Goal: Information Seeking & Learning: Compare options

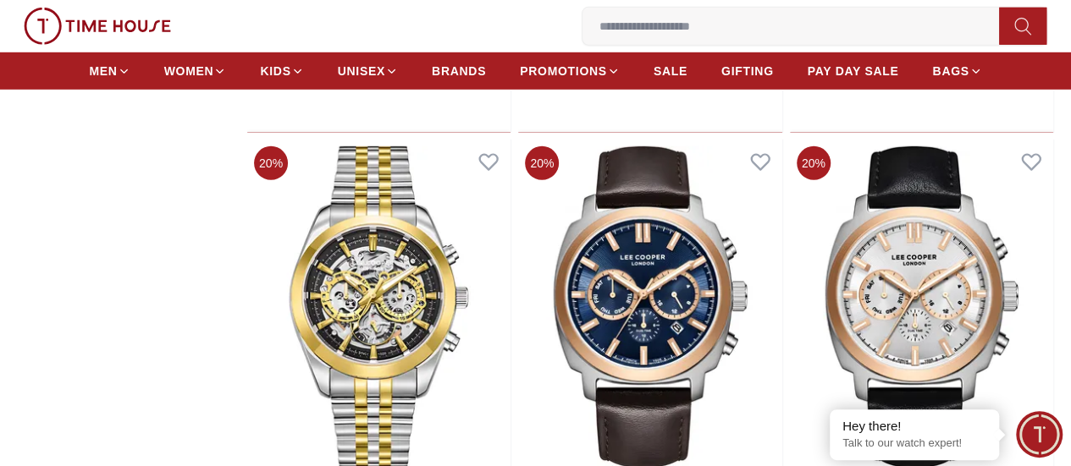
scroll to position [2538, 0]
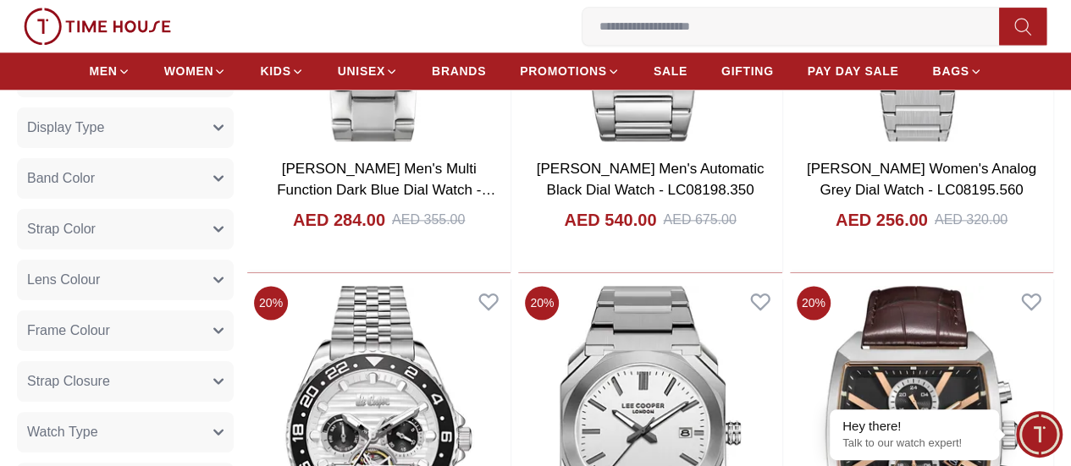
scroll to position [1000, 0]
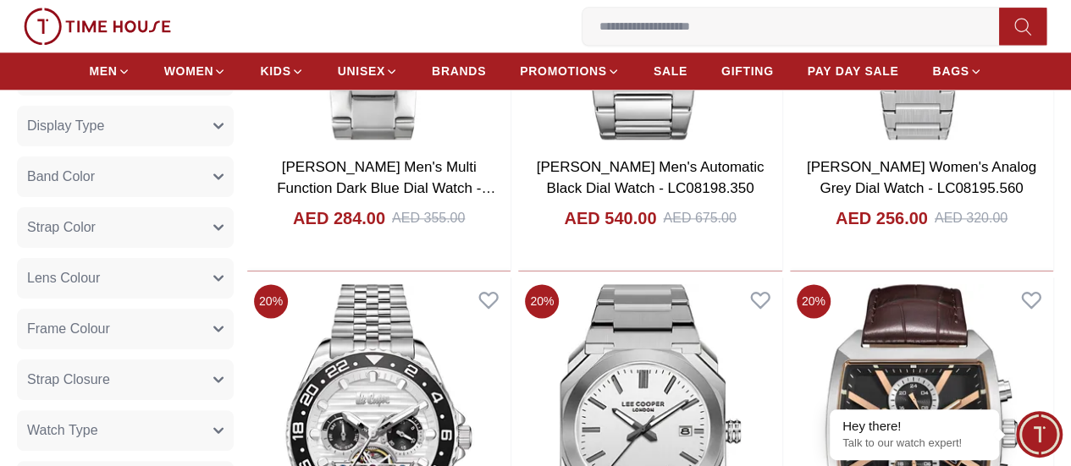
click at [234, 245] on button "Strap Color" at bounding box center [125, 227] width 217 height 41
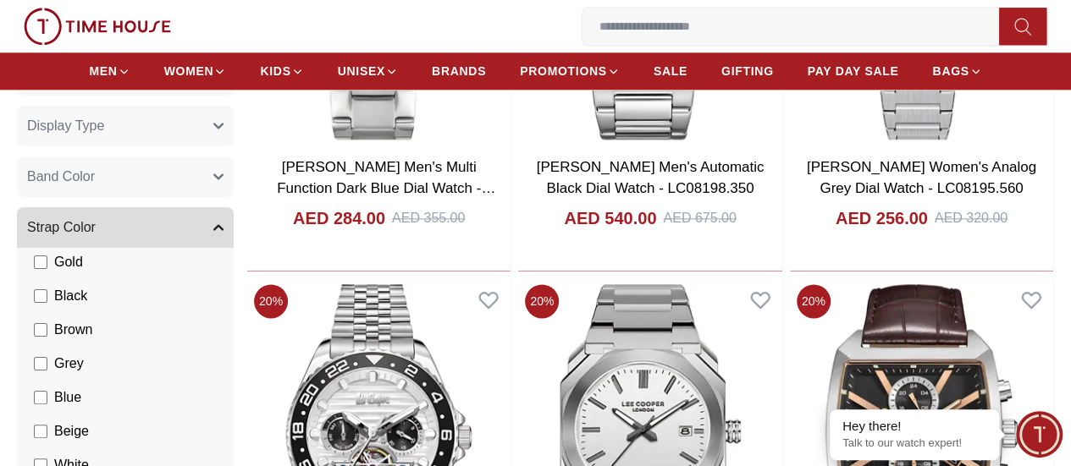
scroll to position [134, 0]
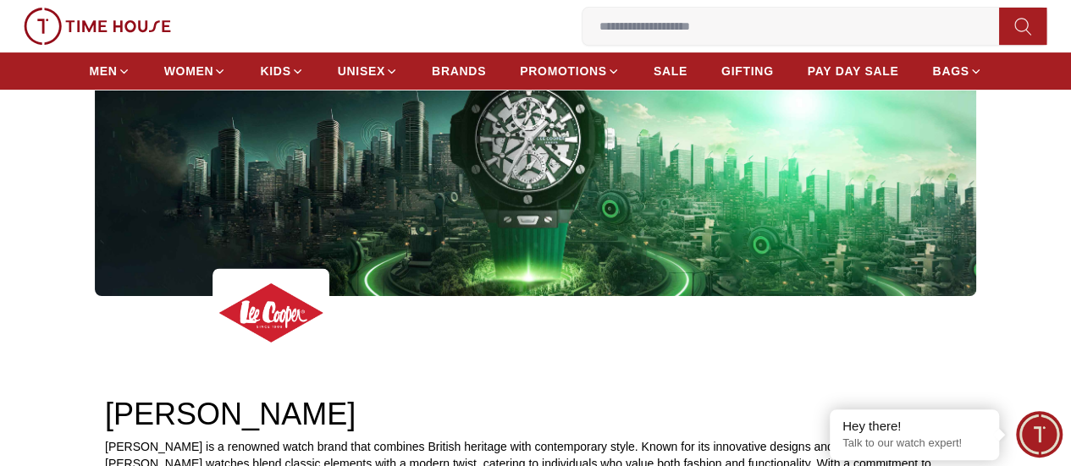
scroll to position [233, 0]
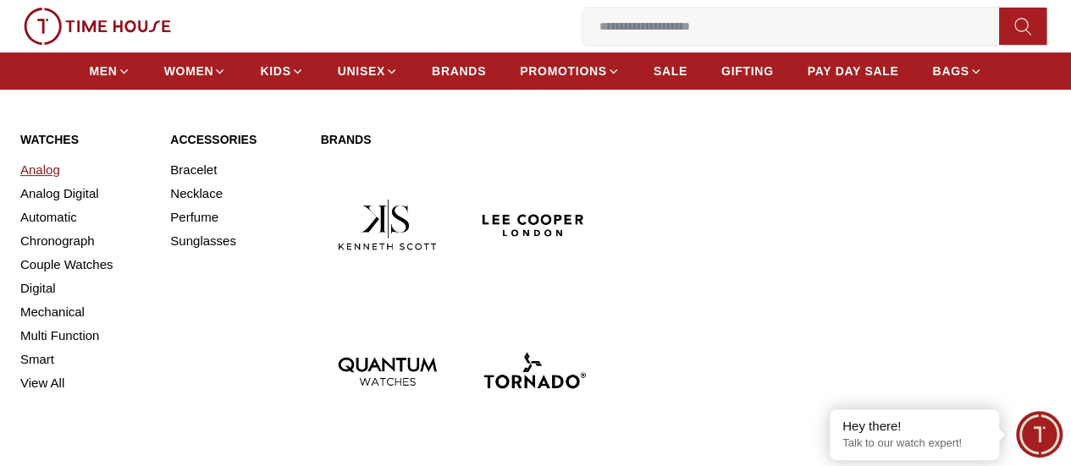
click at [44, 182] on link "Analog" at bounding box center [84, 170] width 129 height 24
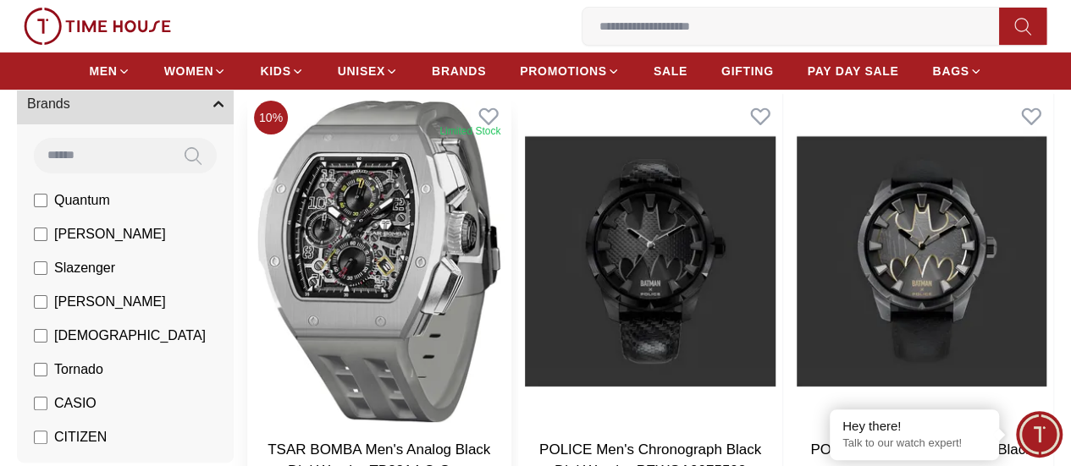
scroll to position [157, 0]
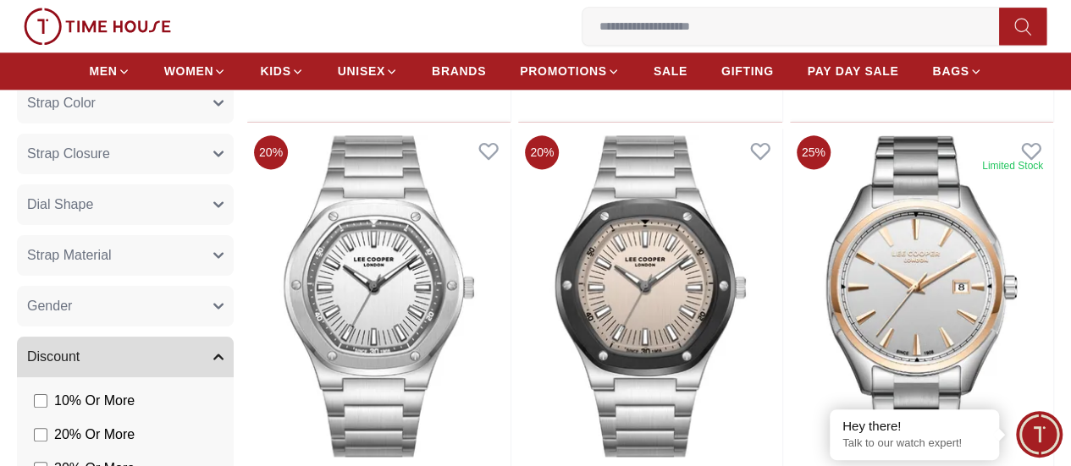
scroll to position [1052, 0]
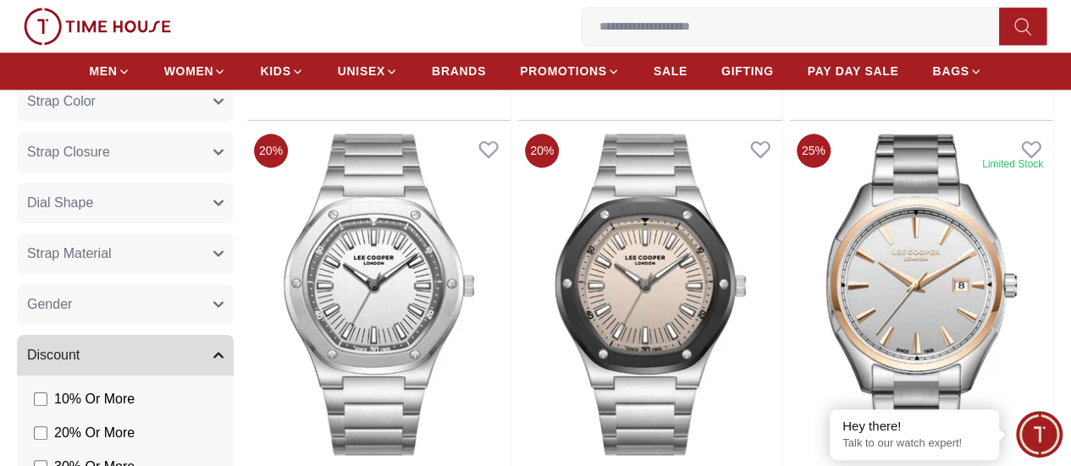
click at [234, 274] on button "Strap Material" at bounding box center [125, 254] width 217 height 41
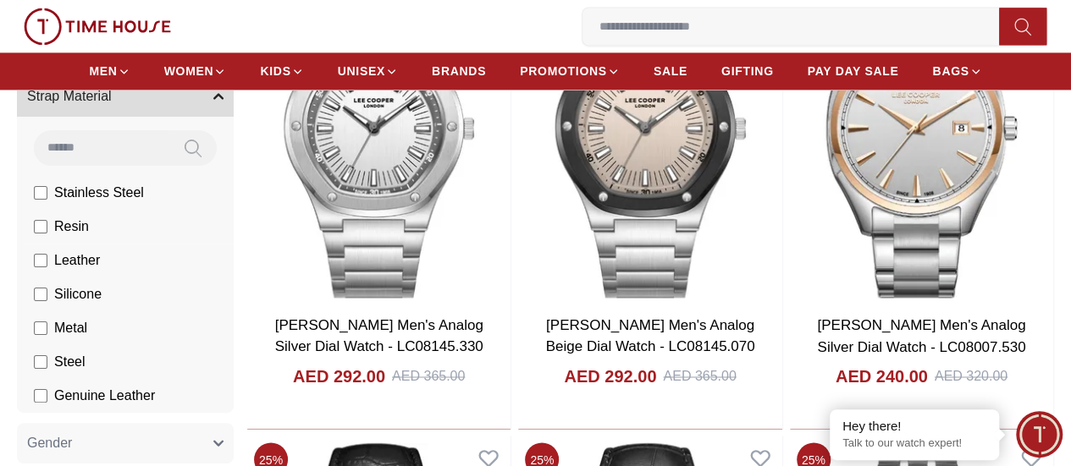
scroll to position [1210, 0]
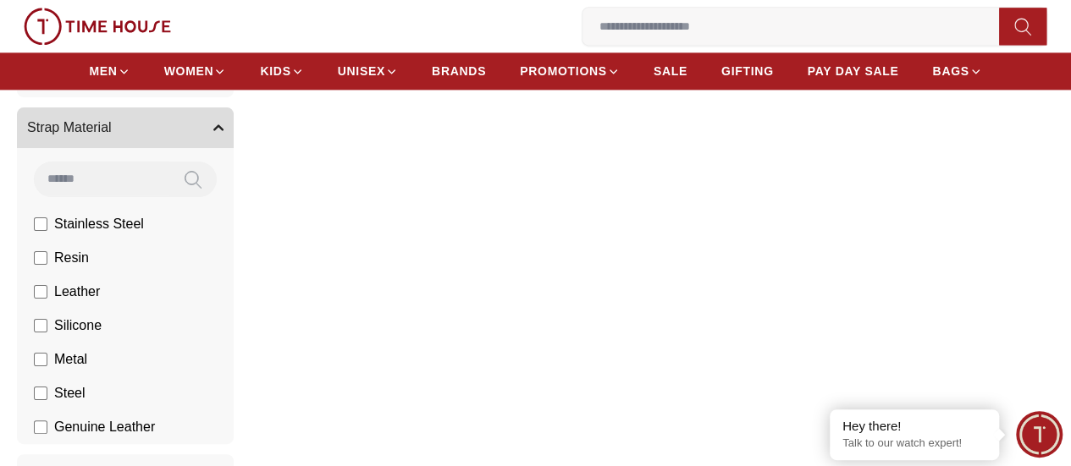
scroll to position [1179, 0]
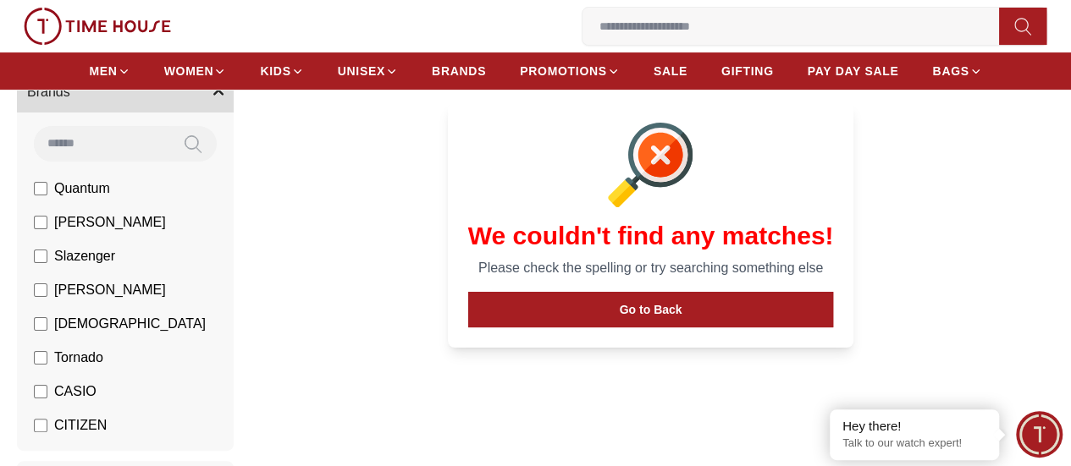
scroll to position [162, 0]
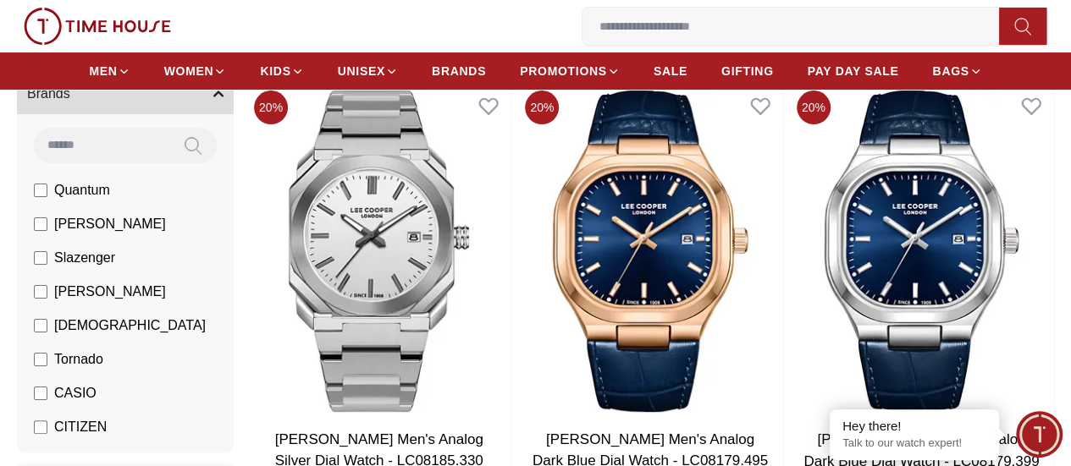
scroll to position [1179, 0]
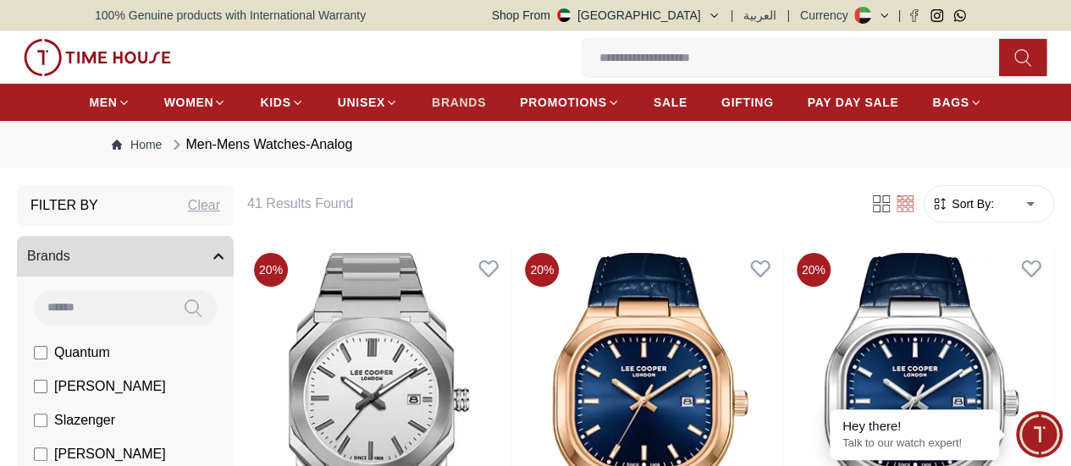
click at [476, 111] on span "BRANDS" at bounding box center [459, 102] width 54 height 17
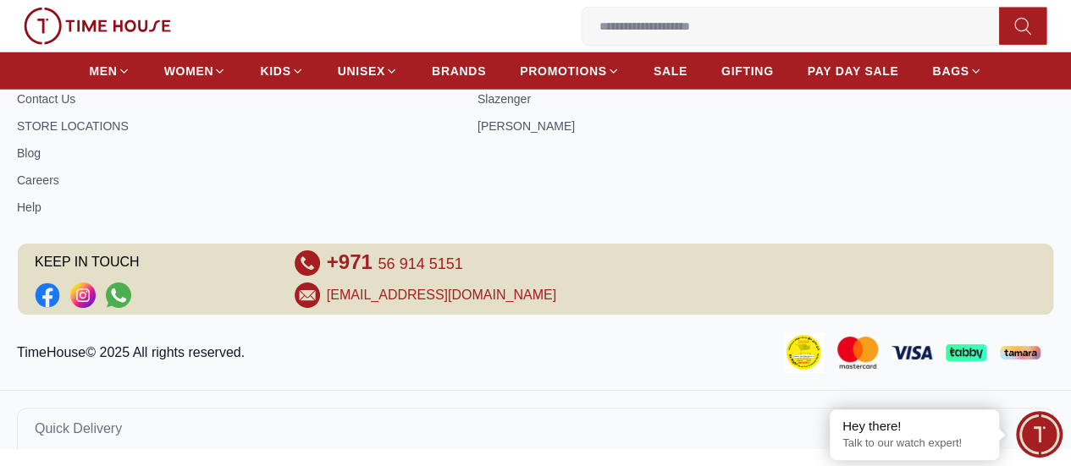
scroll to position [1179, 0]
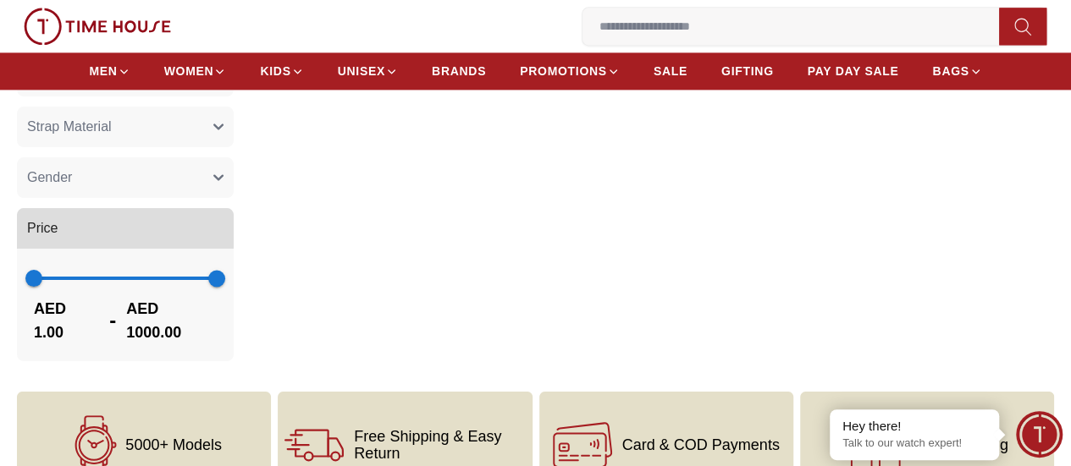
scroll to position [1210, 0]
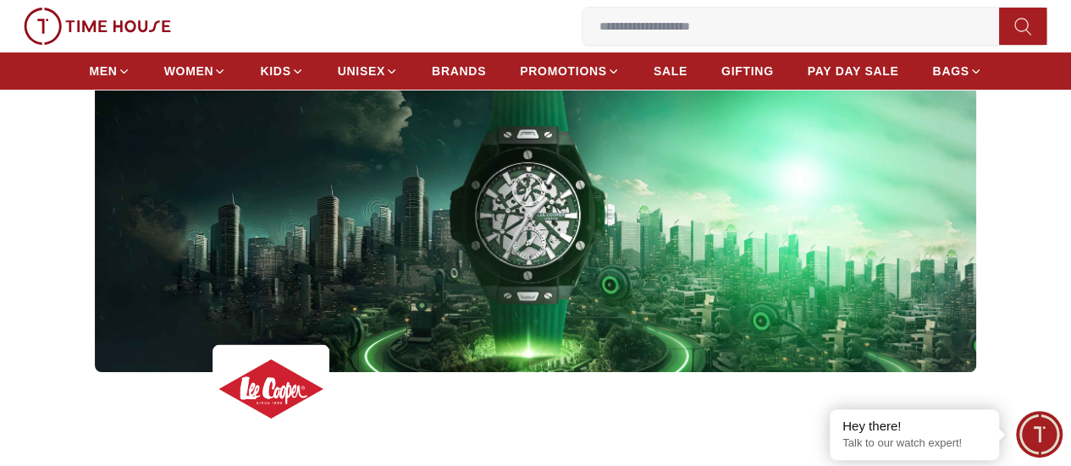
scroll to position [233, 0]
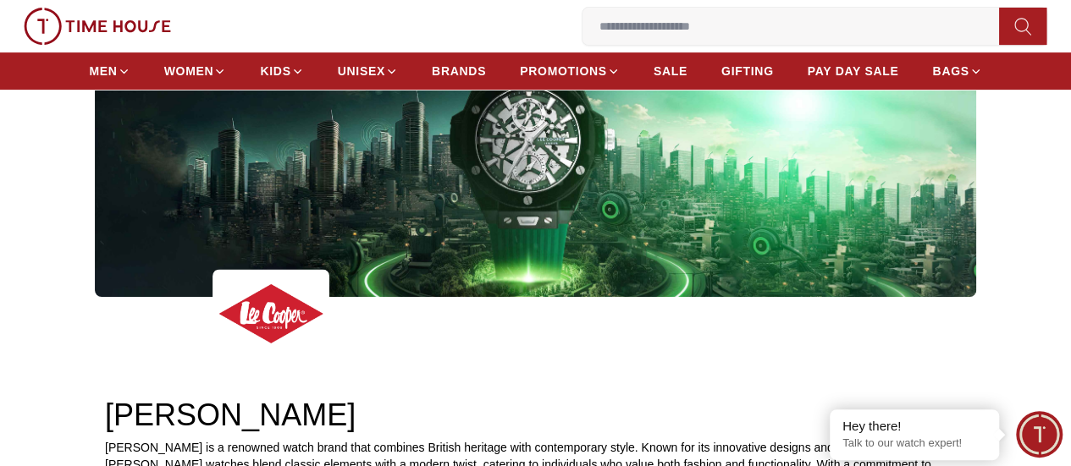
scroll to position [1000, 0]
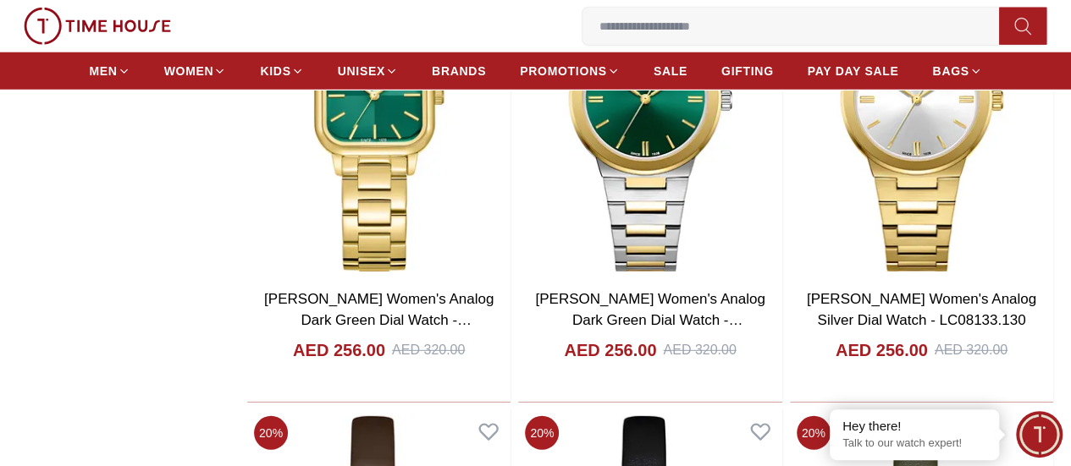
scroll to position [4024, 0]
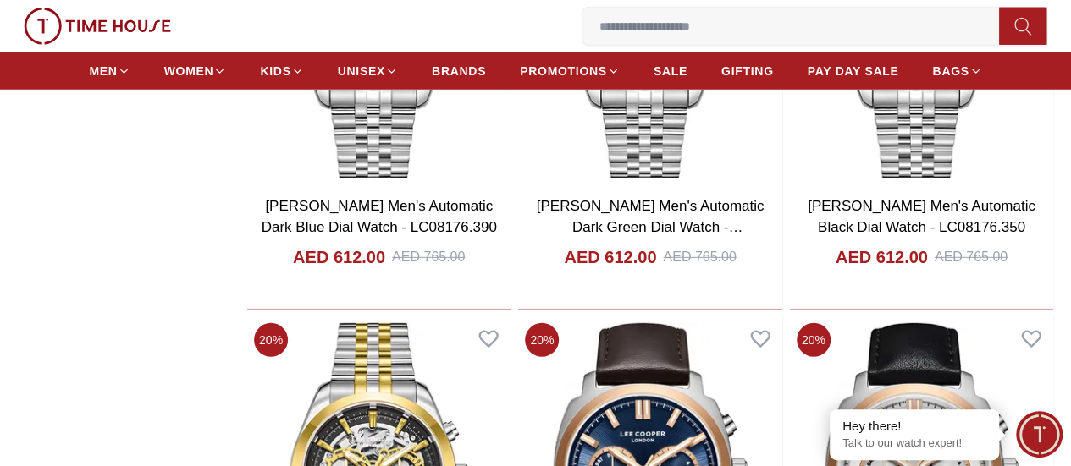
scroll to position [2359, 0]
